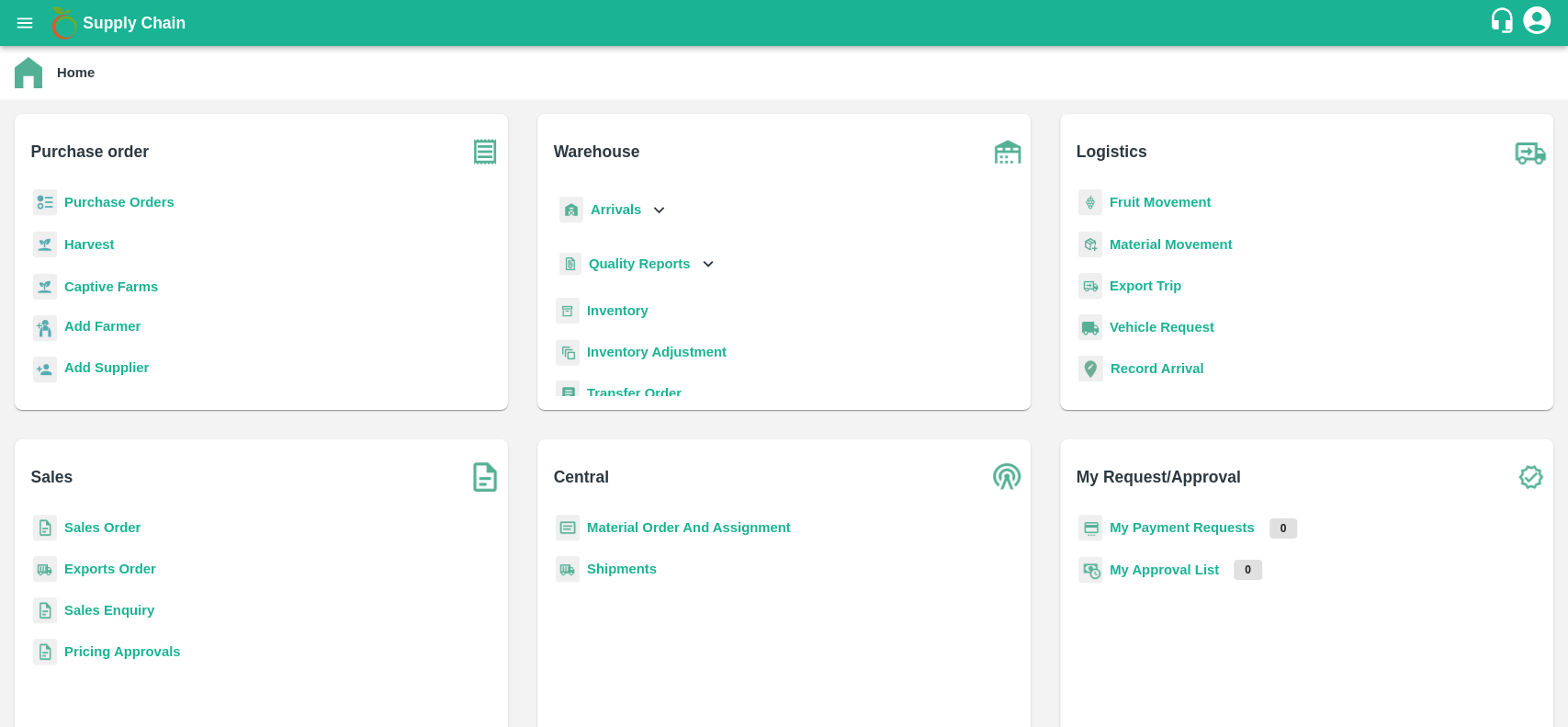
click at [601, 525] on b "Material Order And Assignment" at bounding box center [689, 527] width 204 height 15
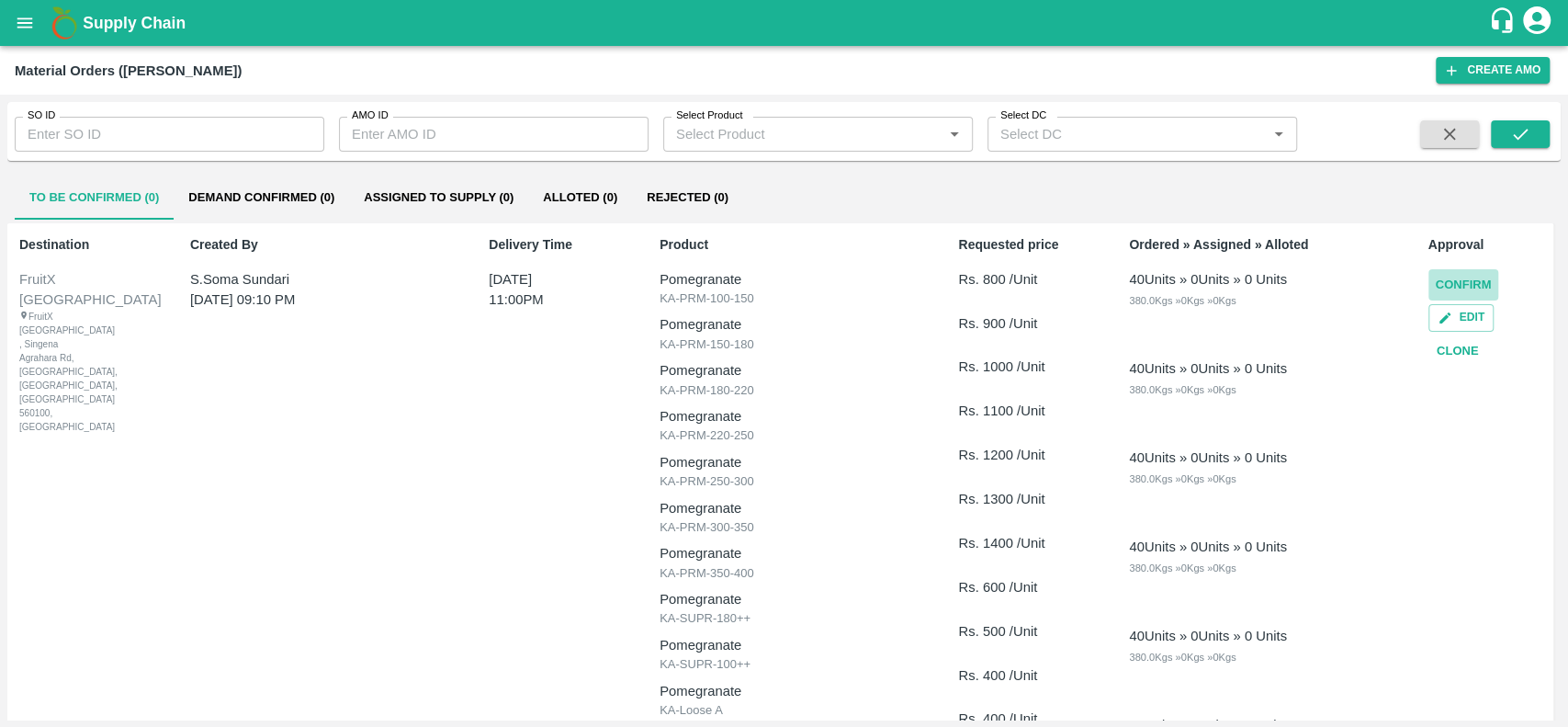
click at [1440, 284] on button "Confirm" at bounding box center [1464, 285] width 71 height 32
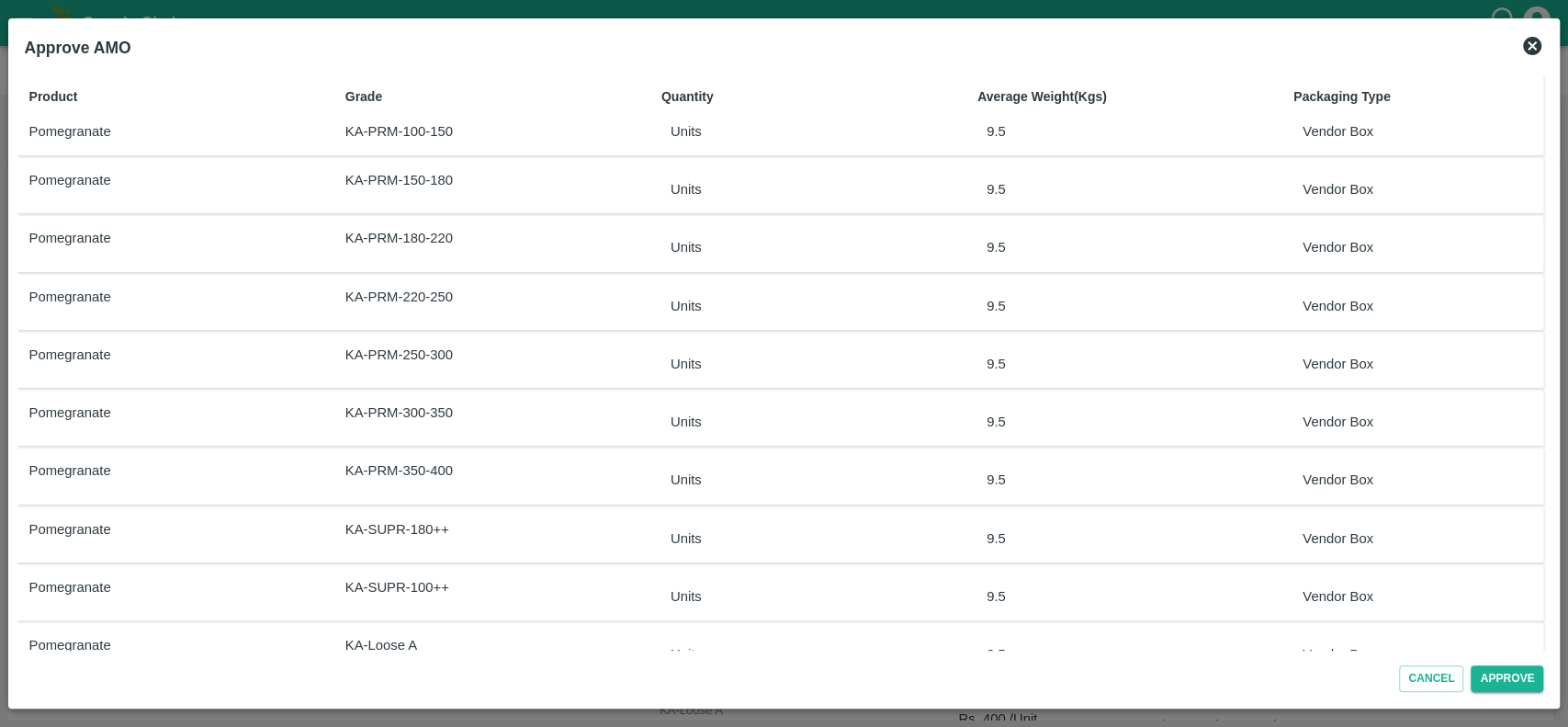
scroll to position [159, 0]
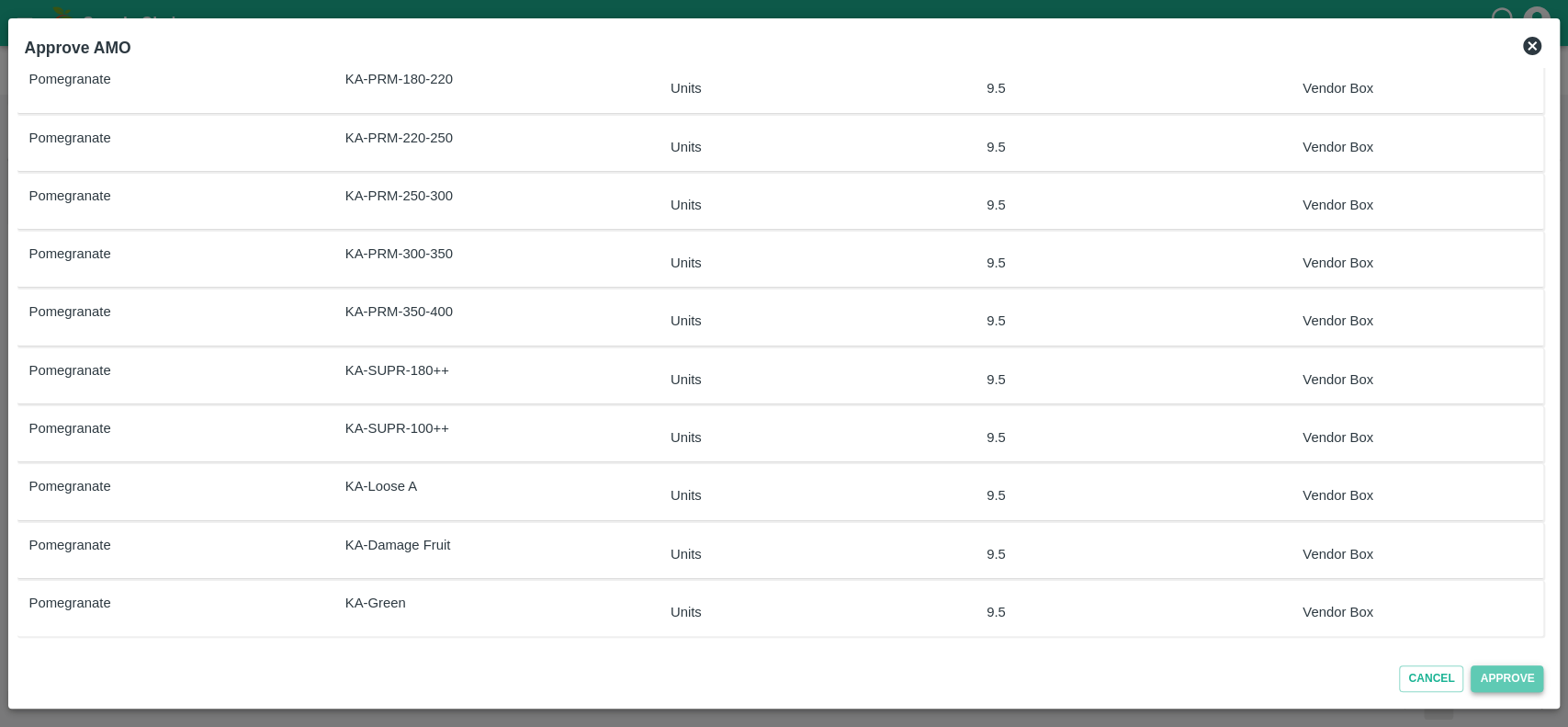
click at [1479, 687] on button "Approve" at bounding box center [1507, 677] width 73 height 26
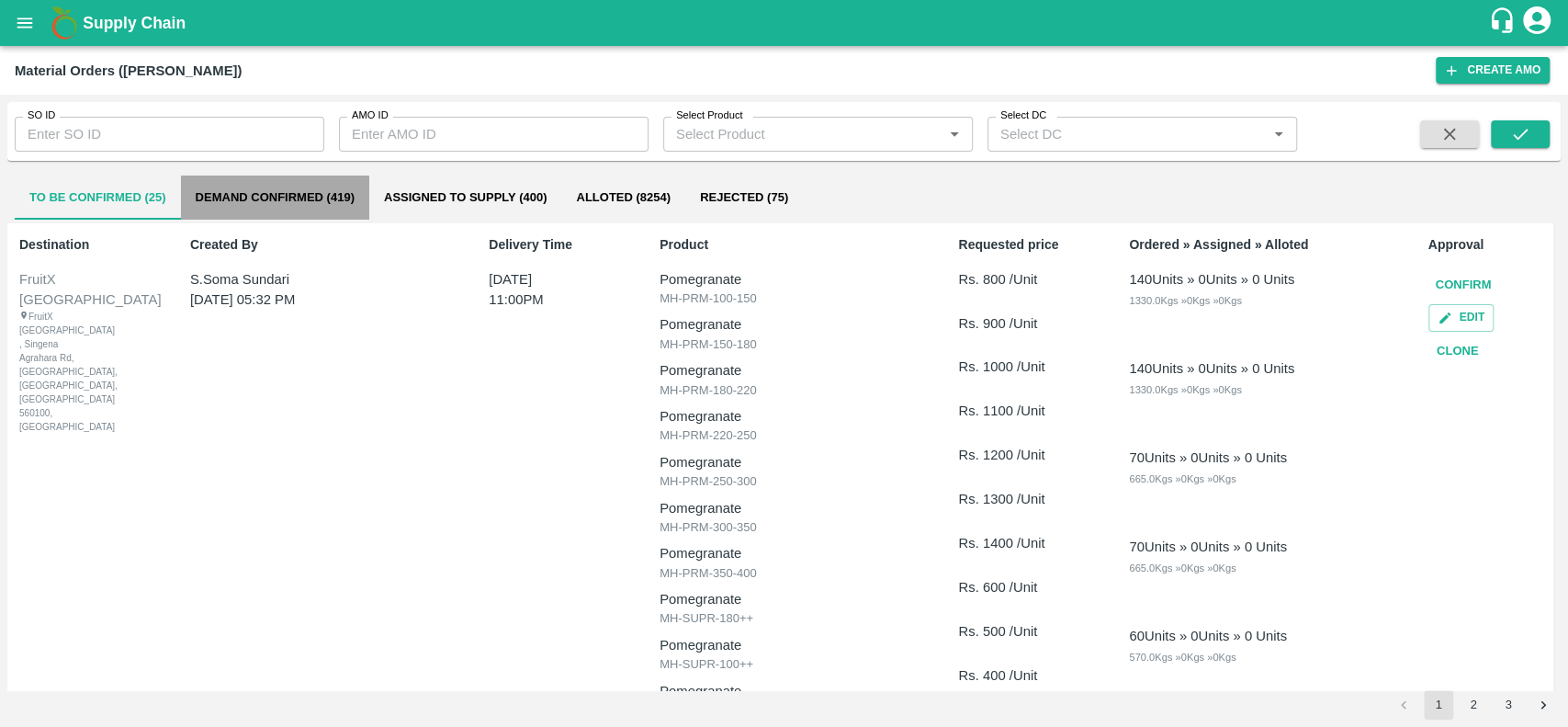
click at [205, 202] on button "Demand Confirmed (419)" at bounding box center [274, 197] width 188 height 44
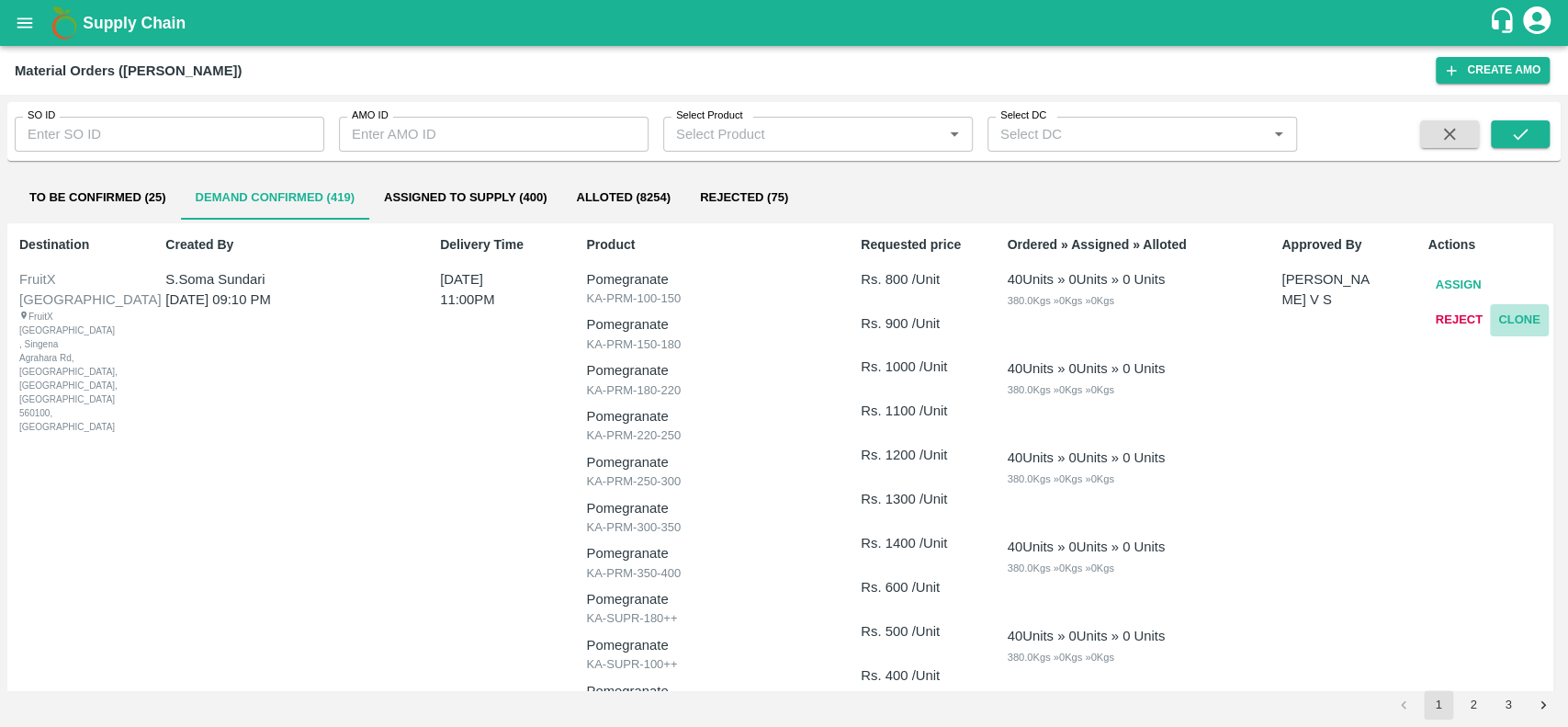
click at [1490, 336] on button "Clone" at bounding box center [1519, 319] width 58 height 32
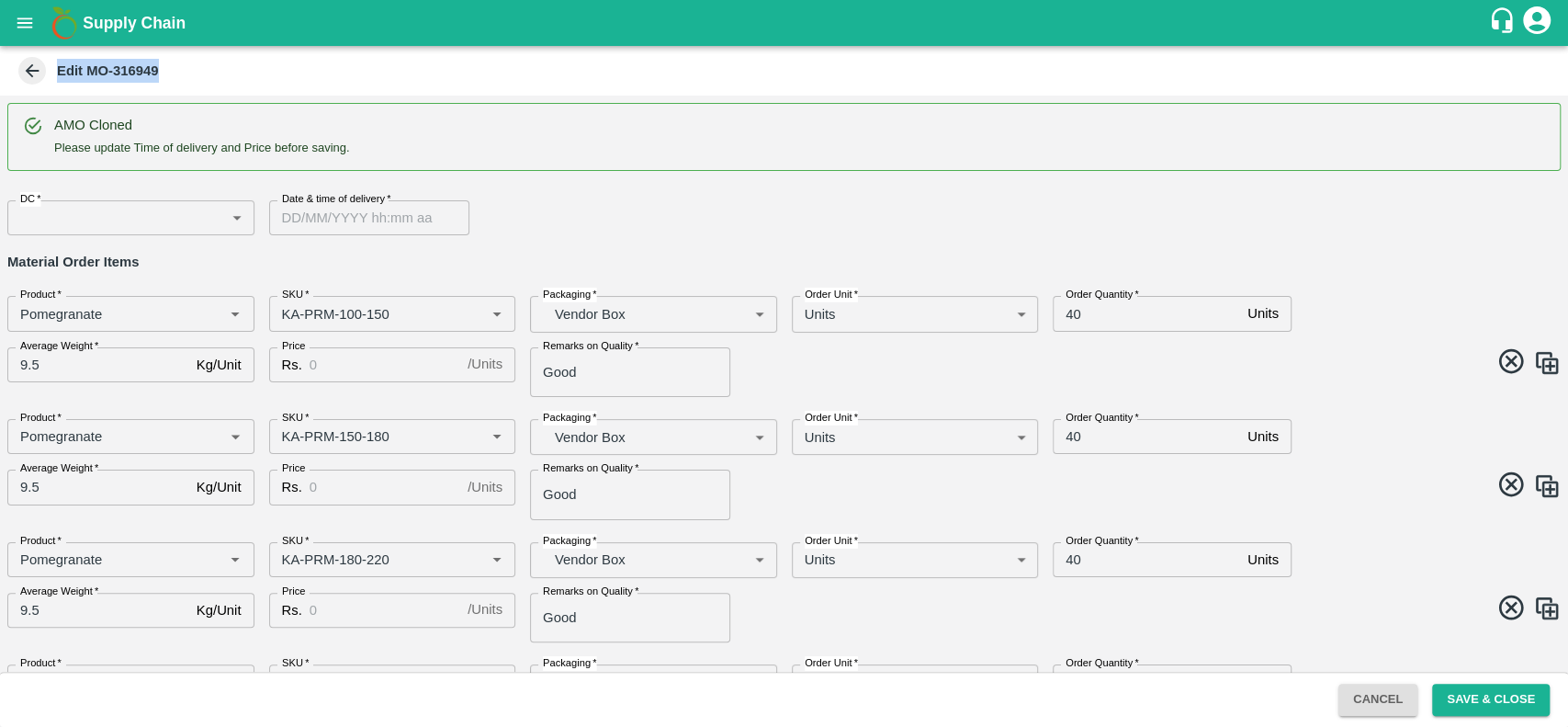
drag, startPoint x: 156, startPoint y: 68, endPoint x: 56, endPoint y: 73, distance: 100.1
click at [57, 73] on b "Edit MO-316949" at bounding box center [108, 70] width 102 height 15
copy b "Edit MO-316949"
